Goal: Register for event/course

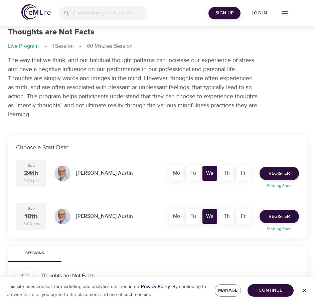
scroll to position [33, 0]
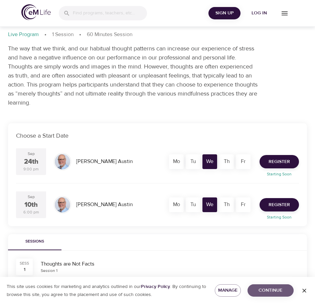
click at [269, 289] on span "Continue" at bounding box center [270, 290] width 35 height 8
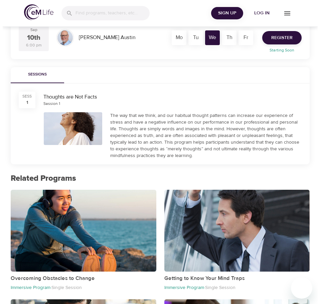
scroll to position [134, 0]
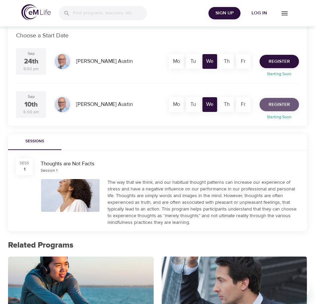
click at [274, 103] on span "Register" at bounding box center [279, 105] width 21 height 8
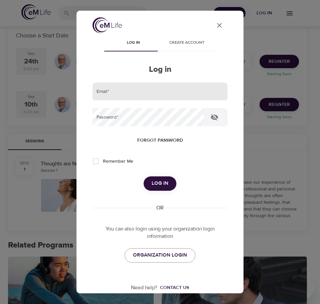
click at [110, 93] on input "email" at bounding box center [160, 91] width 135 height 18
click at [143, 255] on span "ORGANIZATION LOGIN" at bounding box center [160, 255] width 54 height 9
